Goal: Information Seeking & Learning: Check status

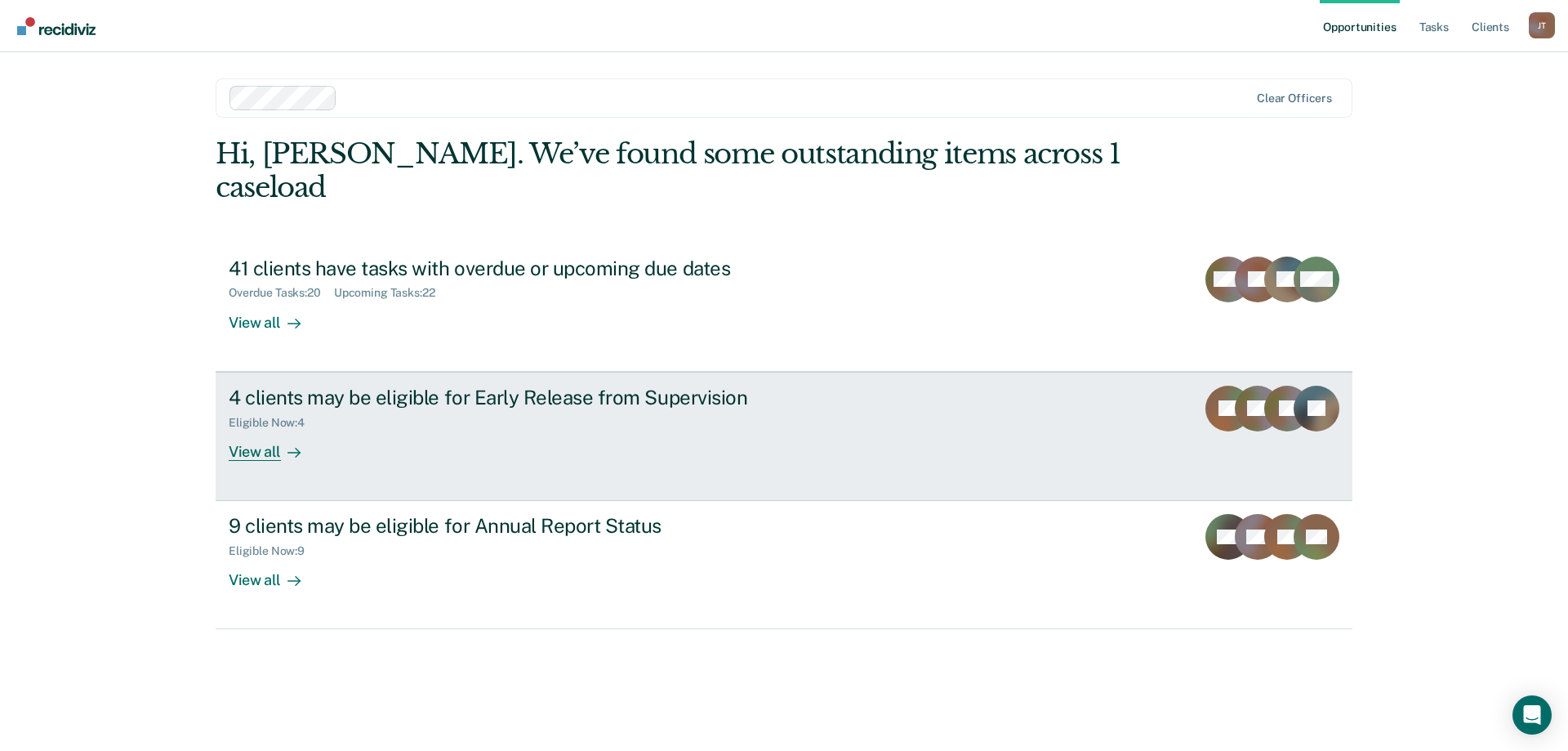
click at [684, 420] on div "4 clients may be eligible for Early Release from Supervision Eligible Now : 4 V…" at bounding box center [534, 423] width 613 height 75
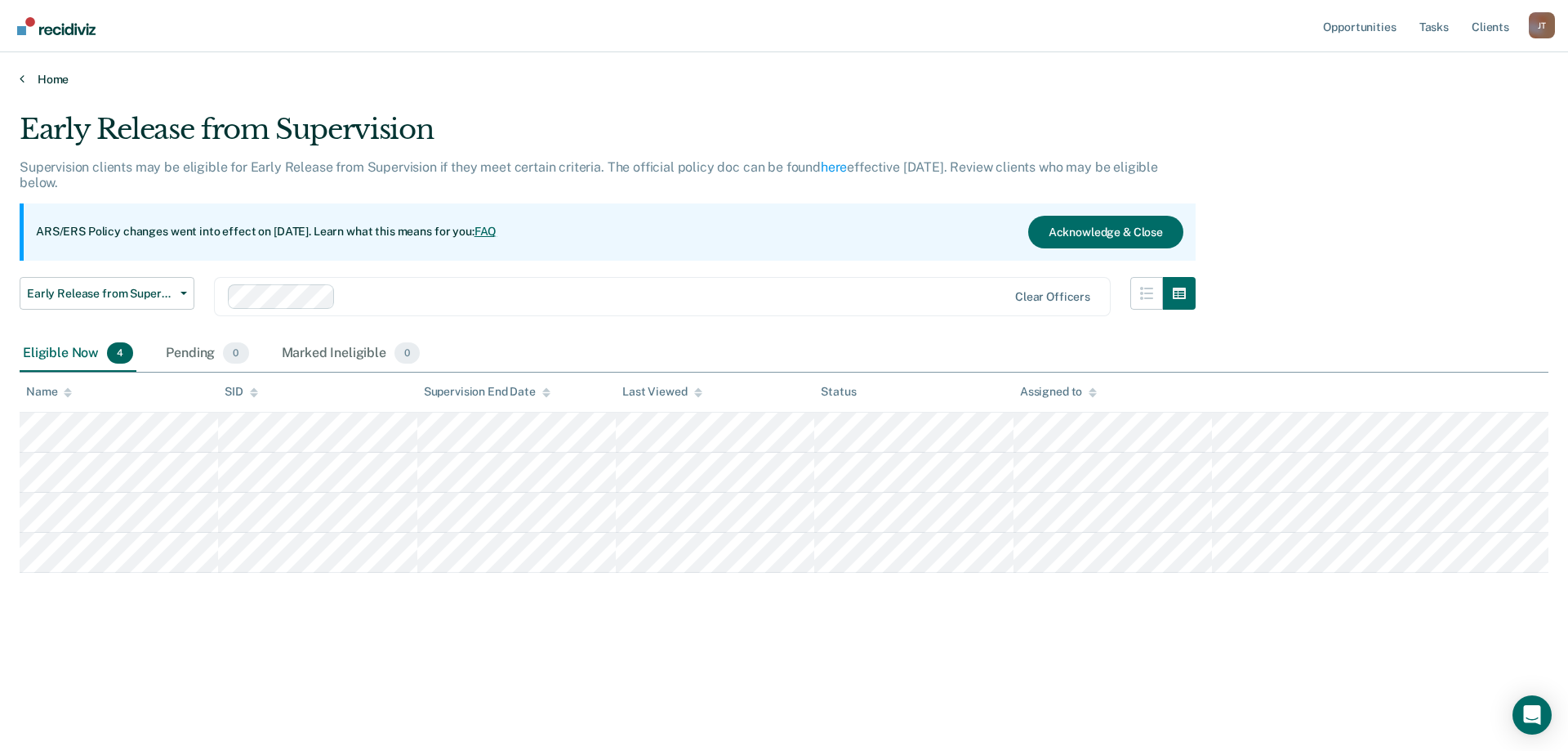
click at [44, 80] on link "Home" at bounding box center [784, 79] width 1529 height 15
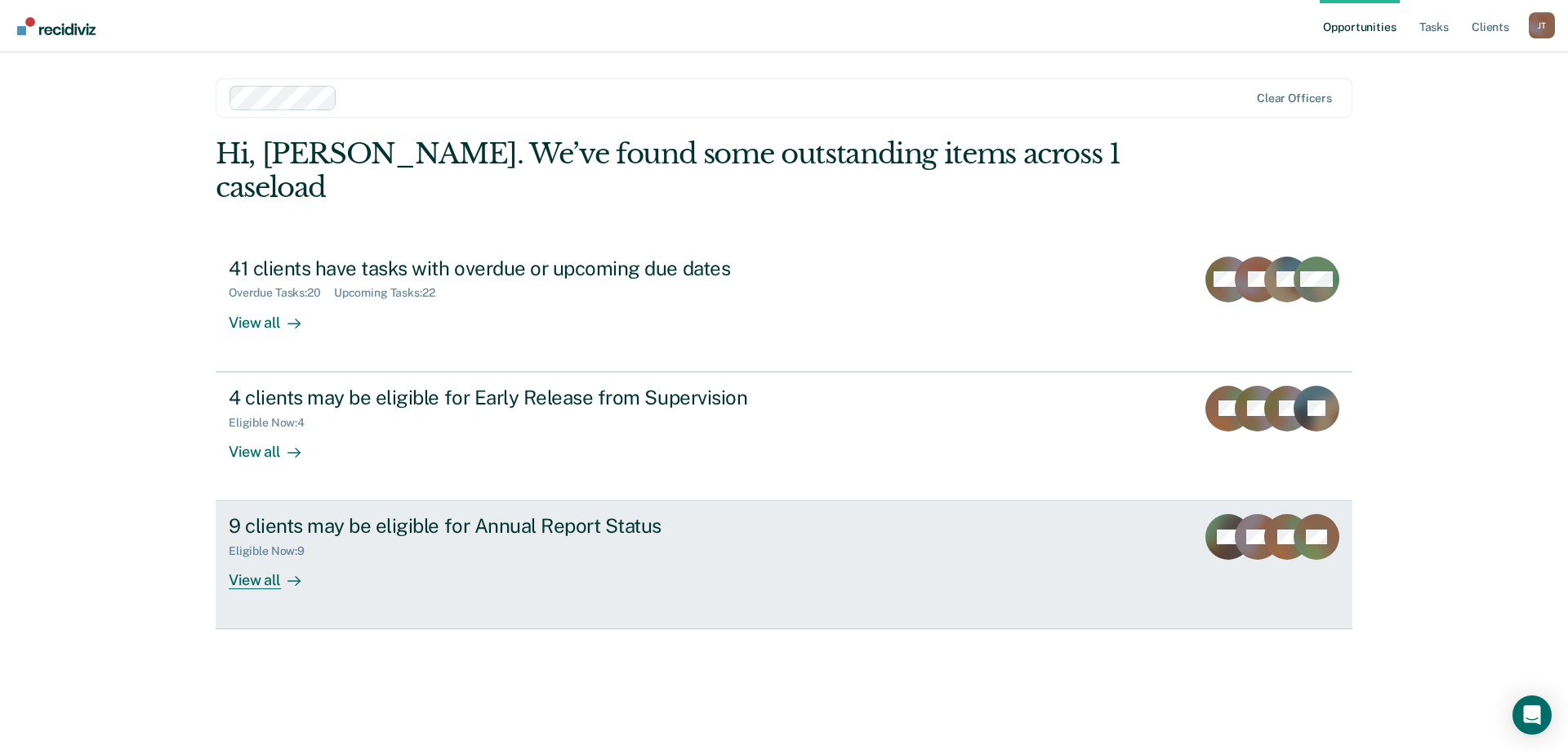
click at [386, 529] on div "9 clients may be eligible for Annual Report Status Eligible Now : 9 View all" at bounding box center [534, 551] width 613 height 75
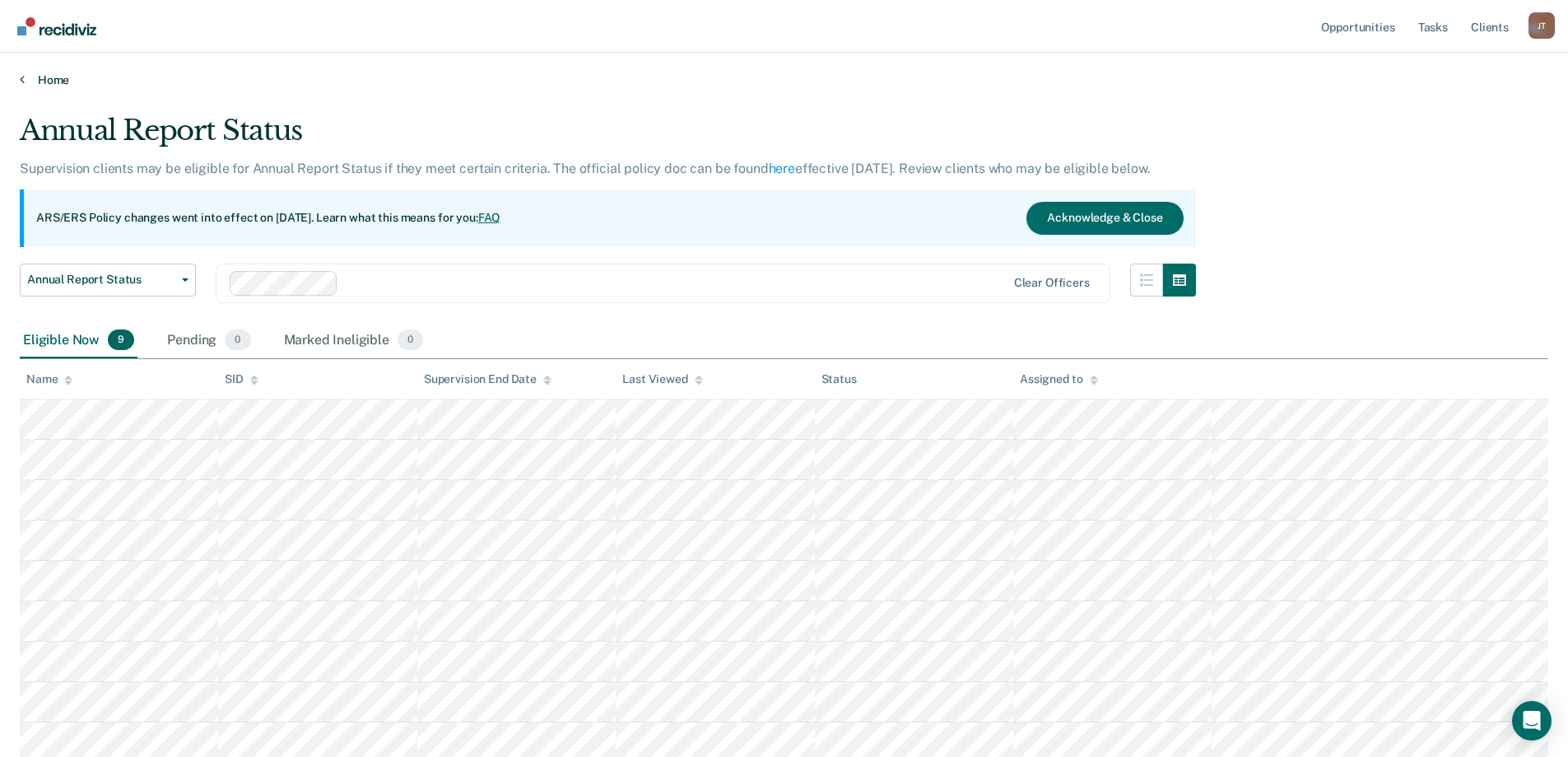
click at [59, 75] on link "Home" at bounding box center [784, 80] width 1528 height 15
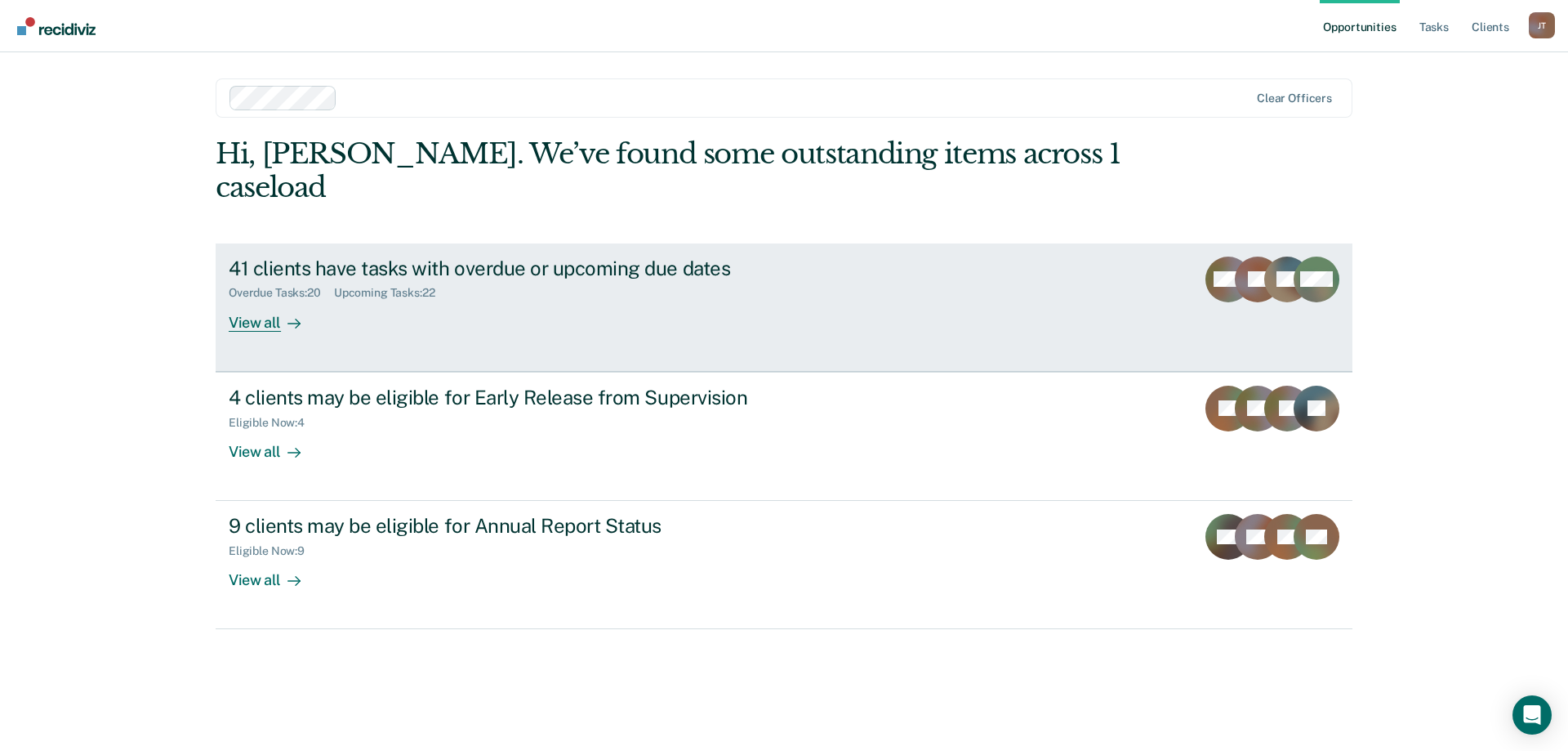
click at [439, 286] on div "Upcoming Tasks : 22" at bounding box center [391, 293] width 114 height 14
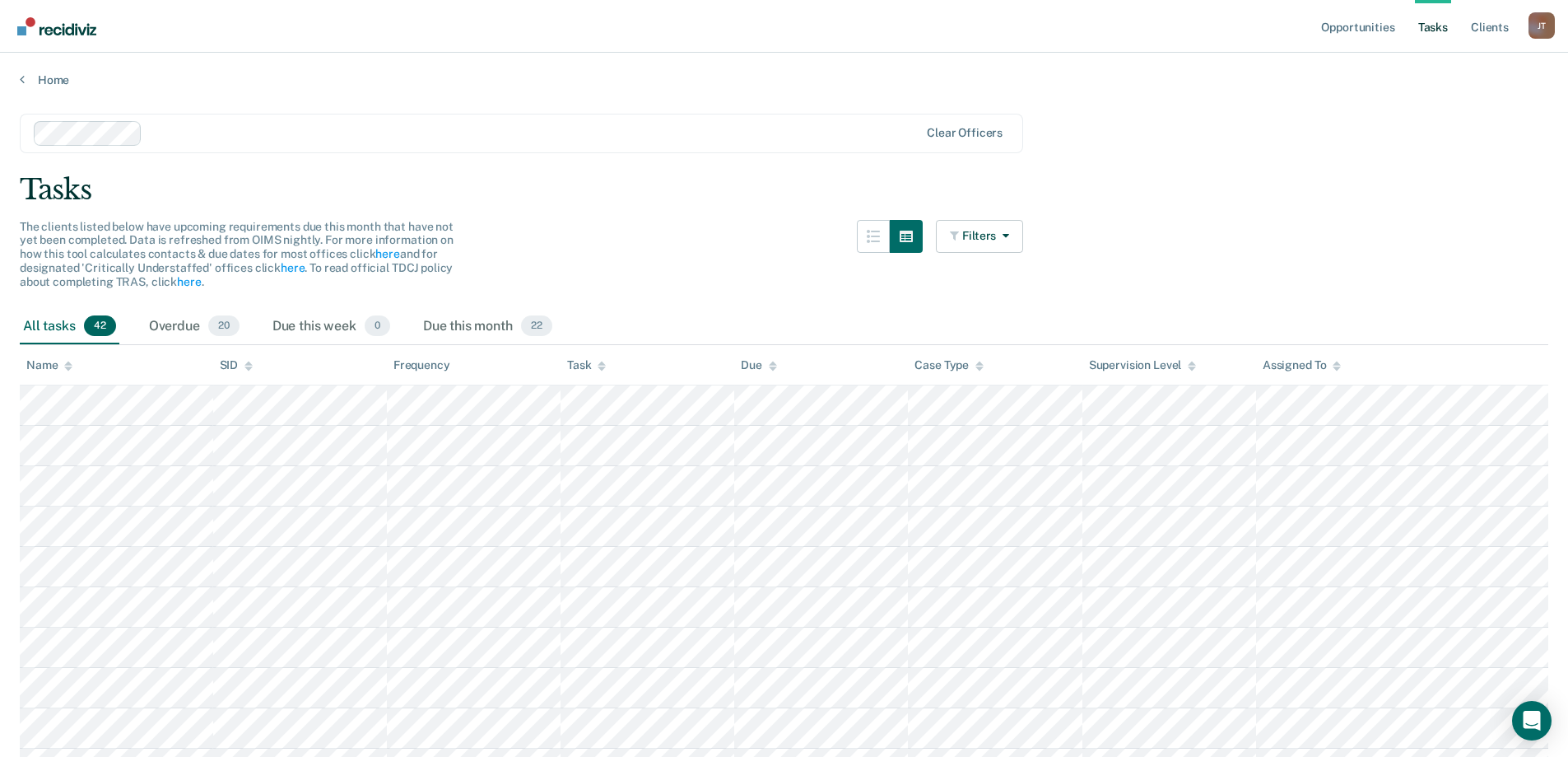
click at [598, 367] on icon at bounding box center [602, 366] width 8 height 11
